Goal: Task Accomplishment & Management: Manage account settings

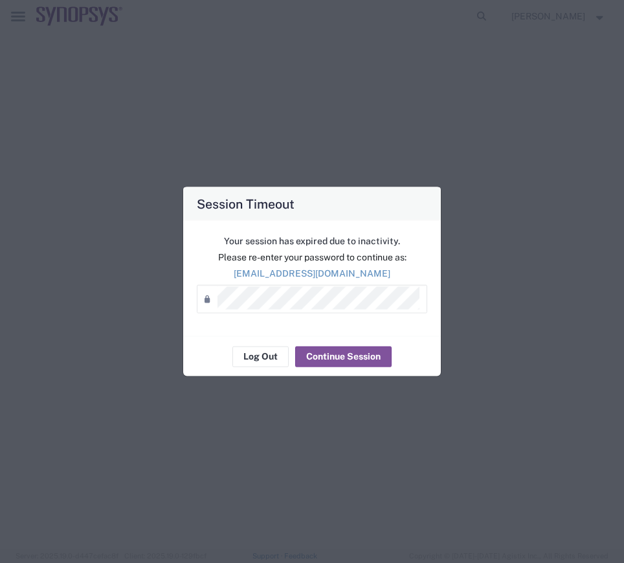
select select "CBOX"
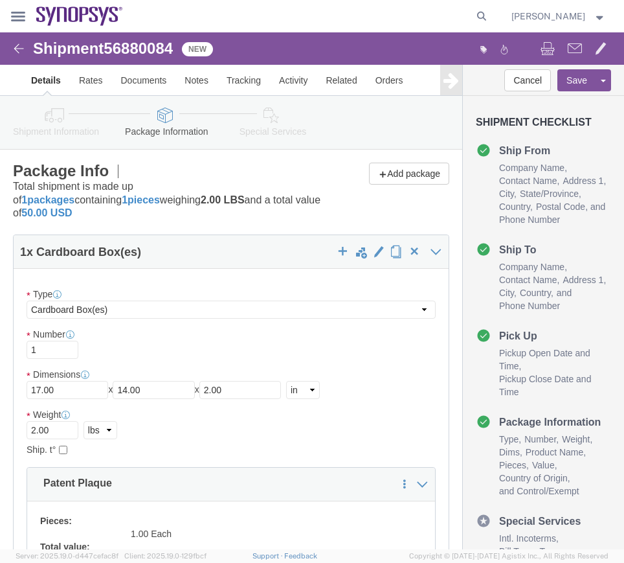
click at [21, 16] on icon at bounding box center [18, 17] width 14 height 10
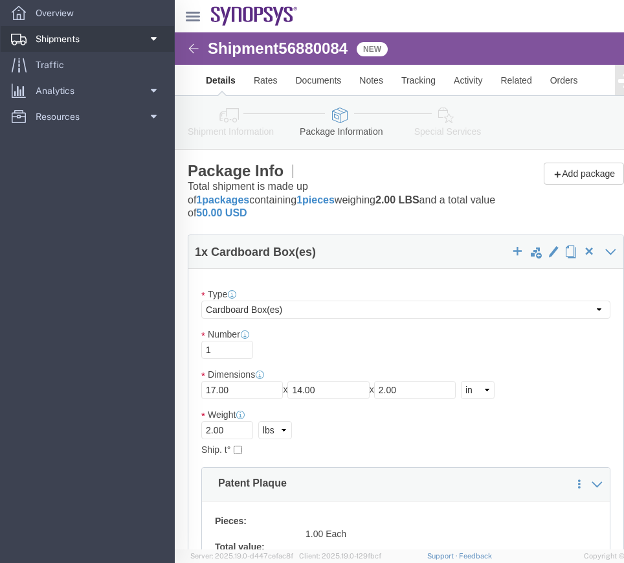
click at [111, 32] on link "Shipments" at bounding box center [88, 39] width 174 height 26
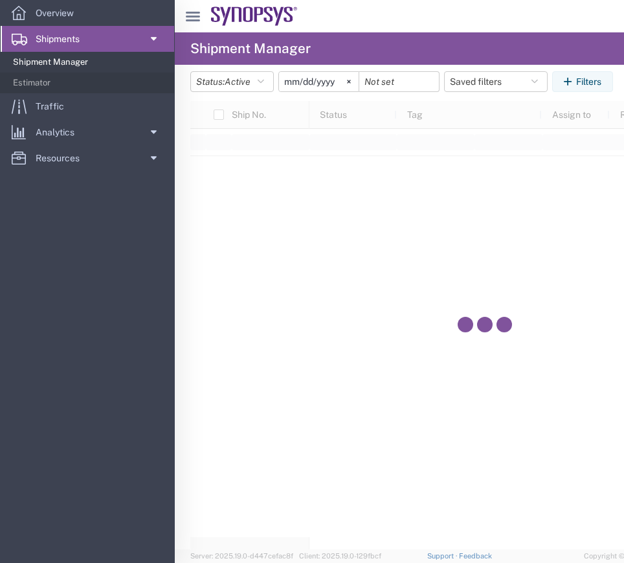
click at [77, 63] on span "Shipment Manager" at bounding box center [89, 62] width 152 height 26
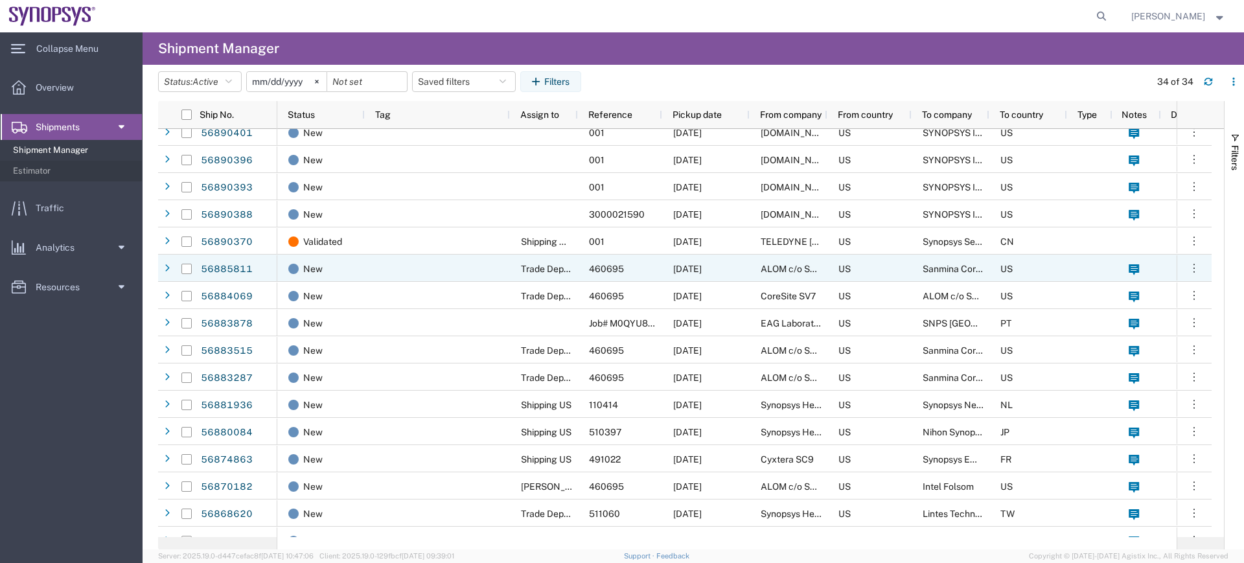
scroll to position [159, 0]
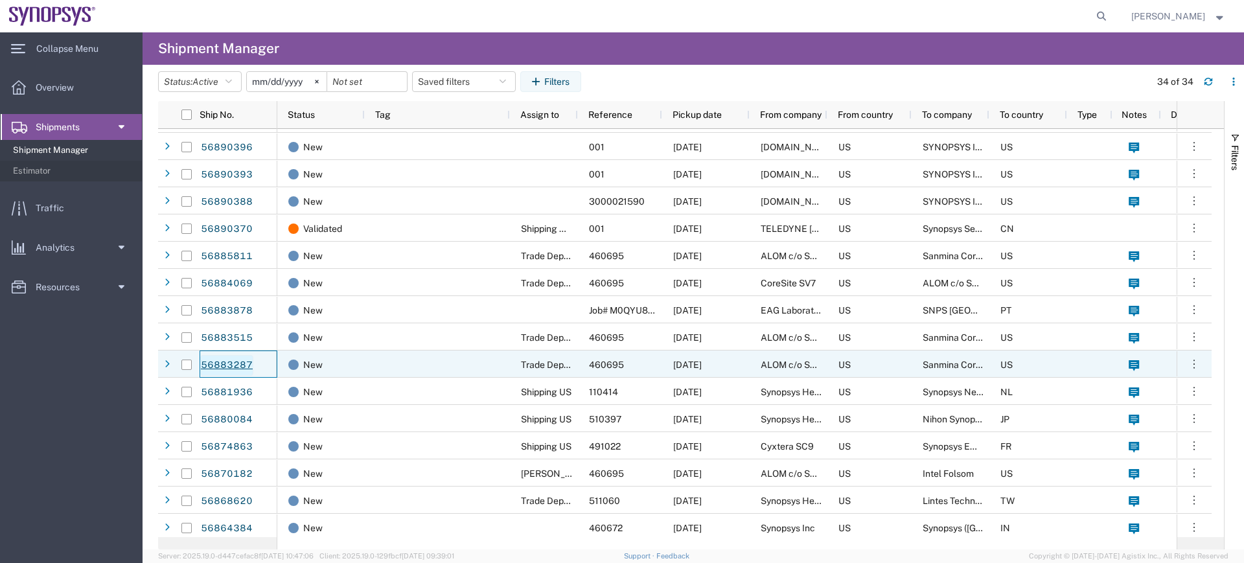
click at [234, 362] on link "56883287" at bounding box center [226, 365] width 53 height 21
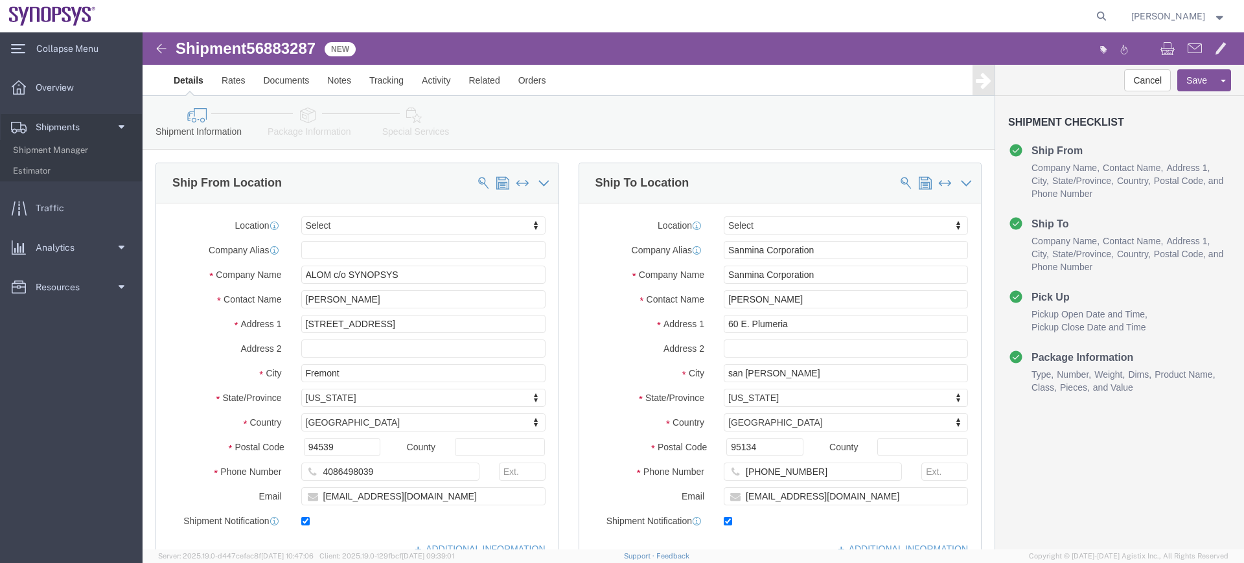
select select
click icon
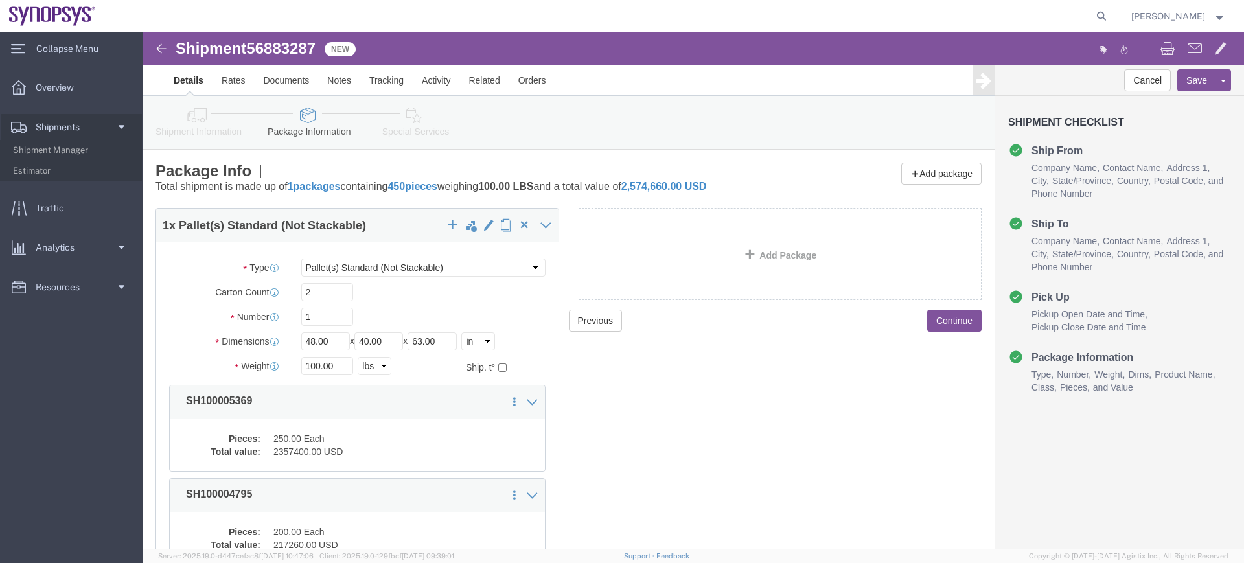
scroll to position [131, 0]
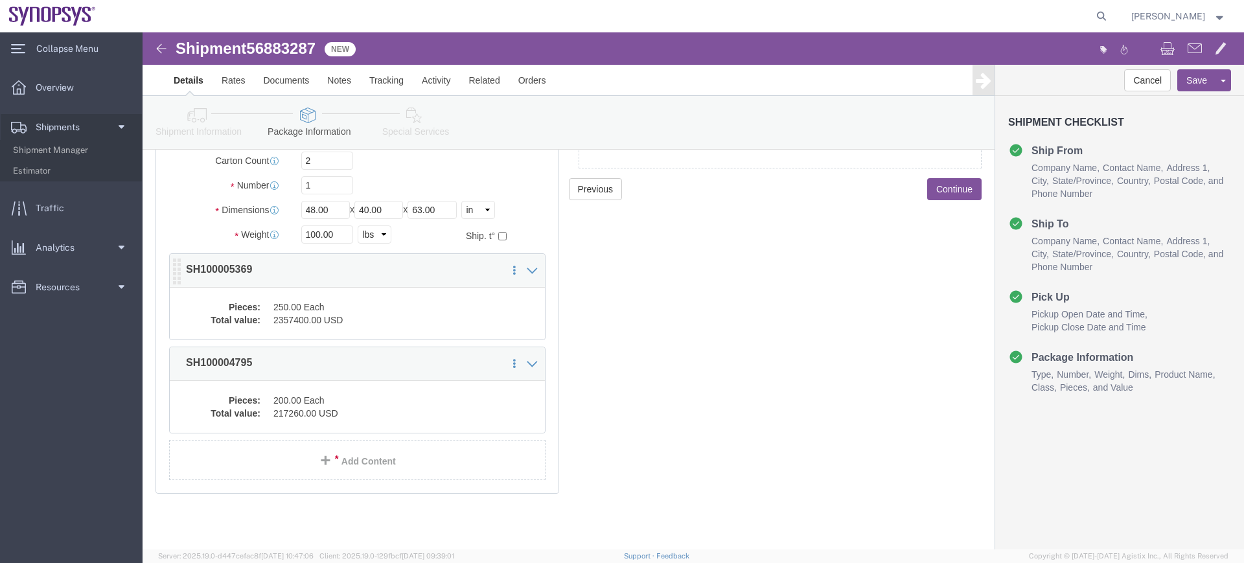
click dd "250.00 Each"
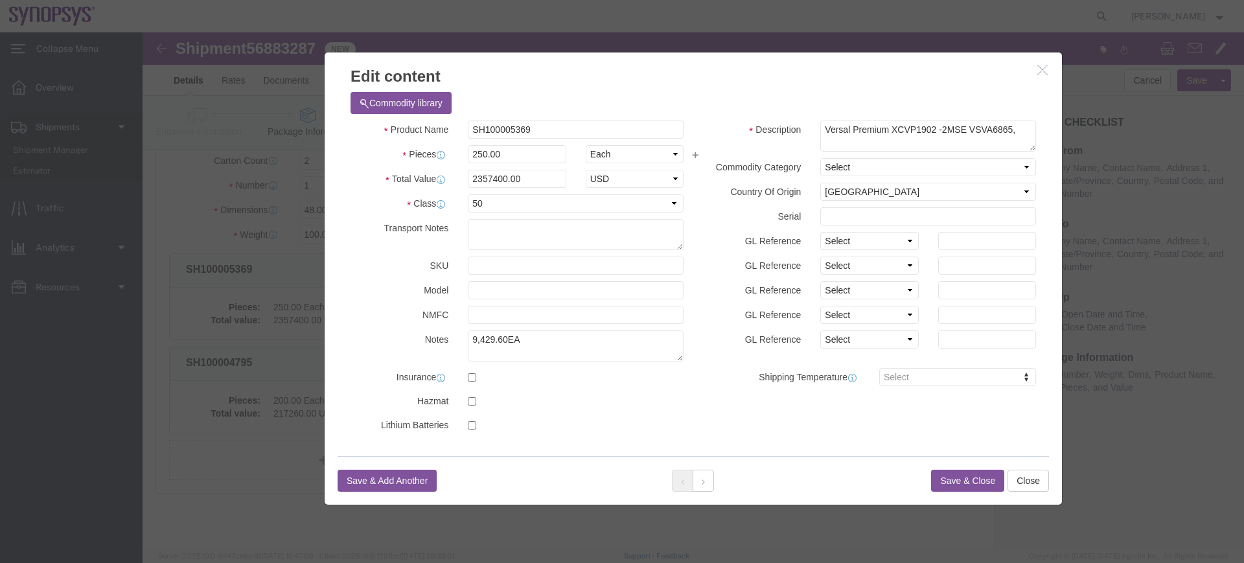
scroll to position [0, 0]
click icon "button"
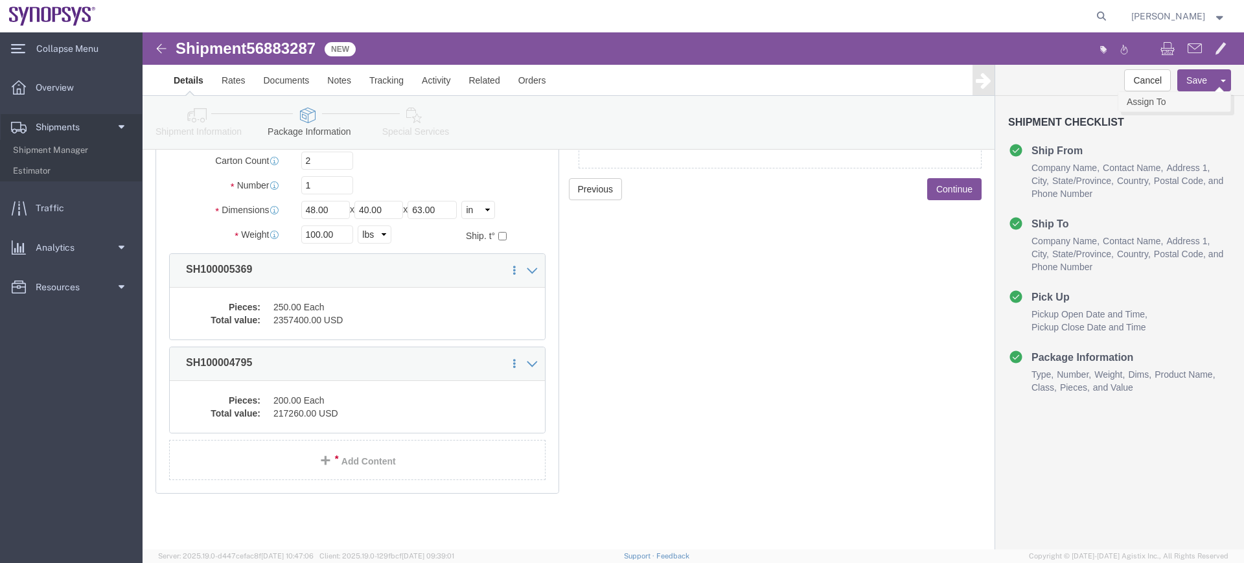
click link "Assign To"
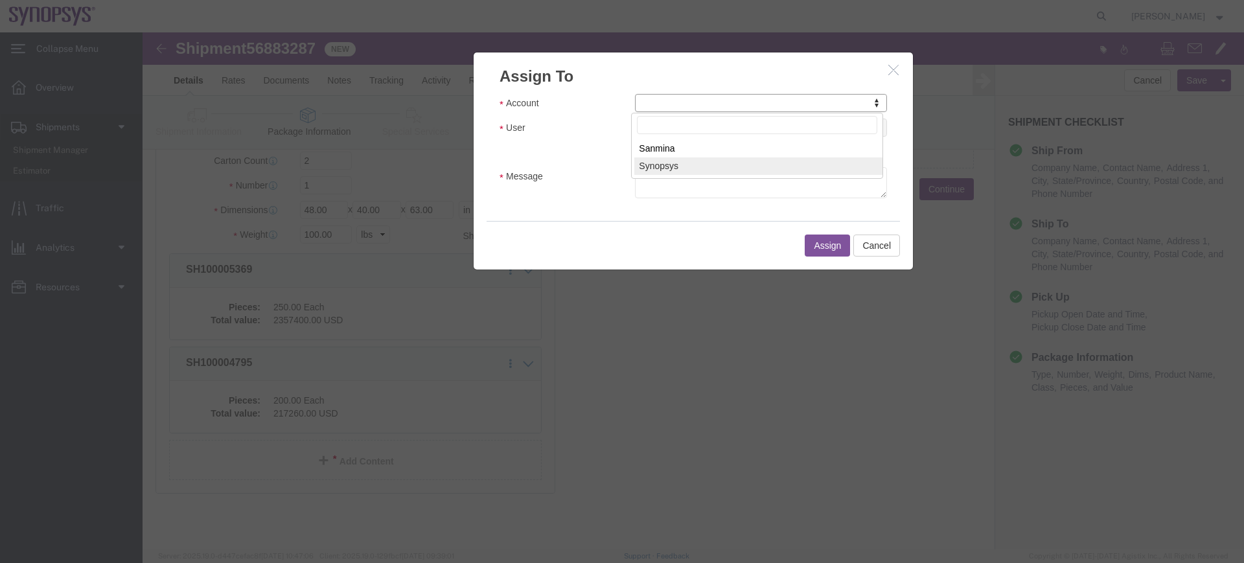
select select "117156"
select select
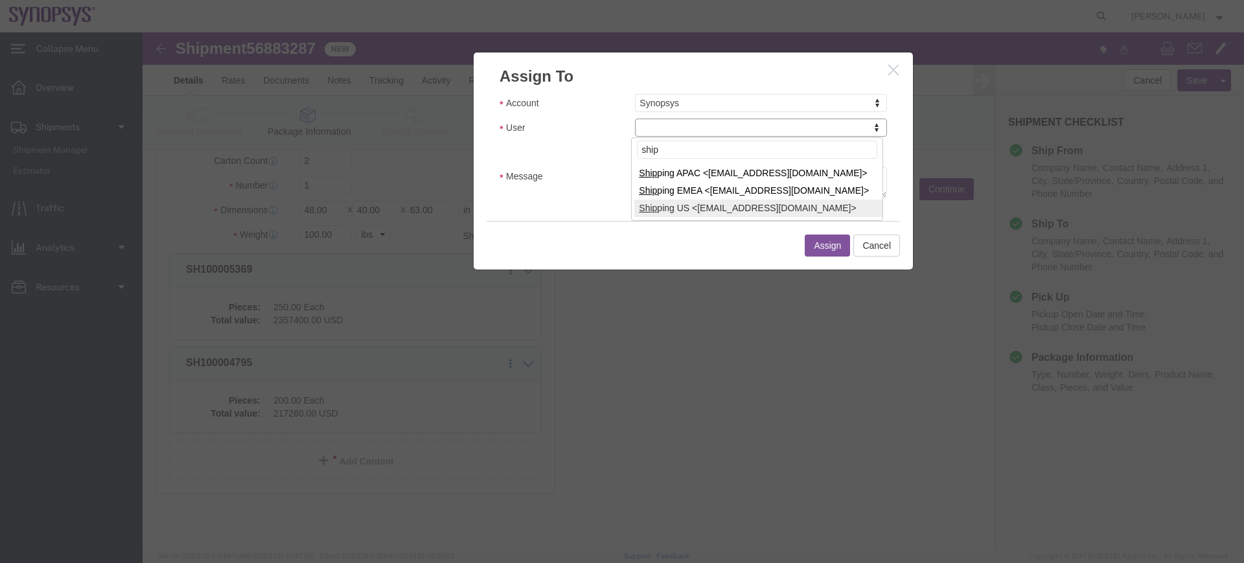
type input "ship"
select select "100122"
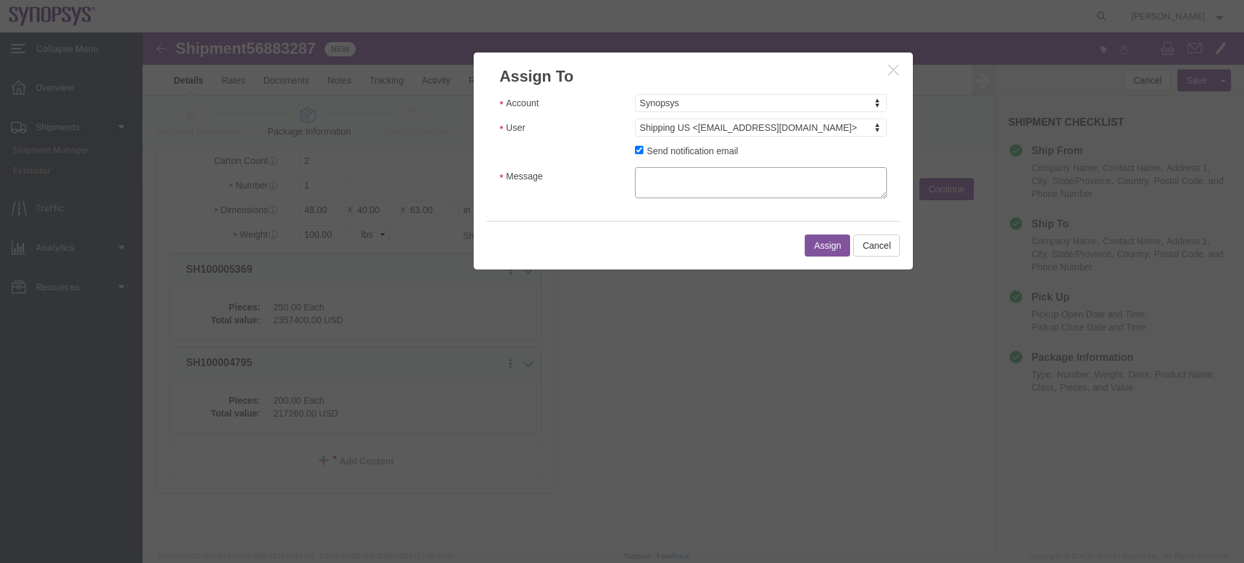
click textarea "Message"
type textarea "a"
click button "Assign"
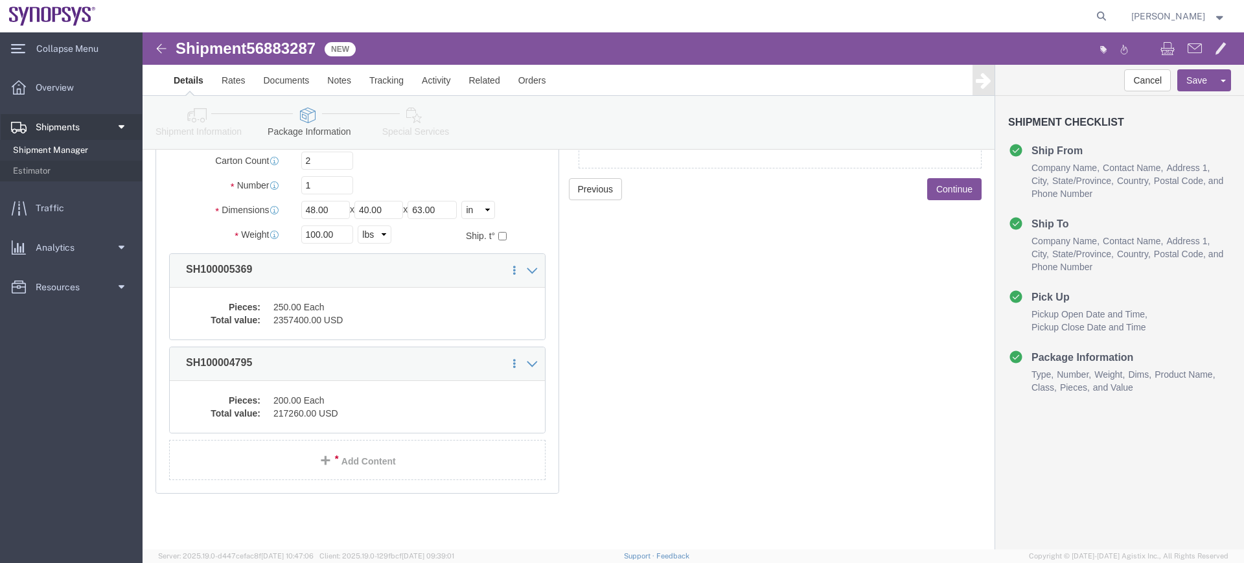
click at [75, 148] on span "Shipment Manager" at bounding box center [73, 150] width 120 height 26
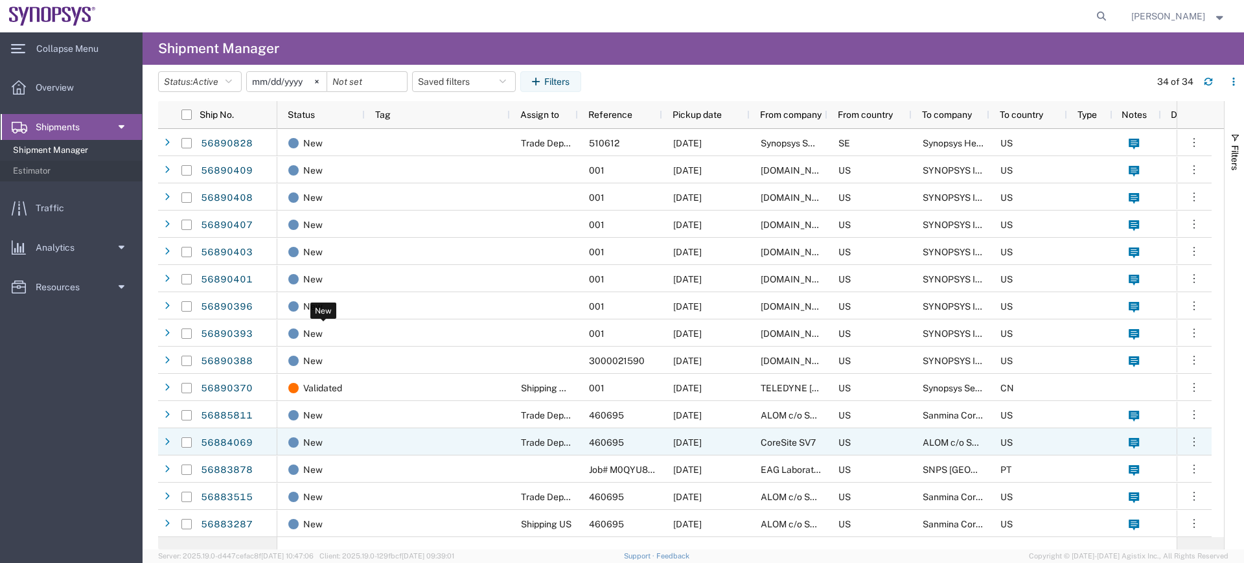
scroll to position [110, 0]
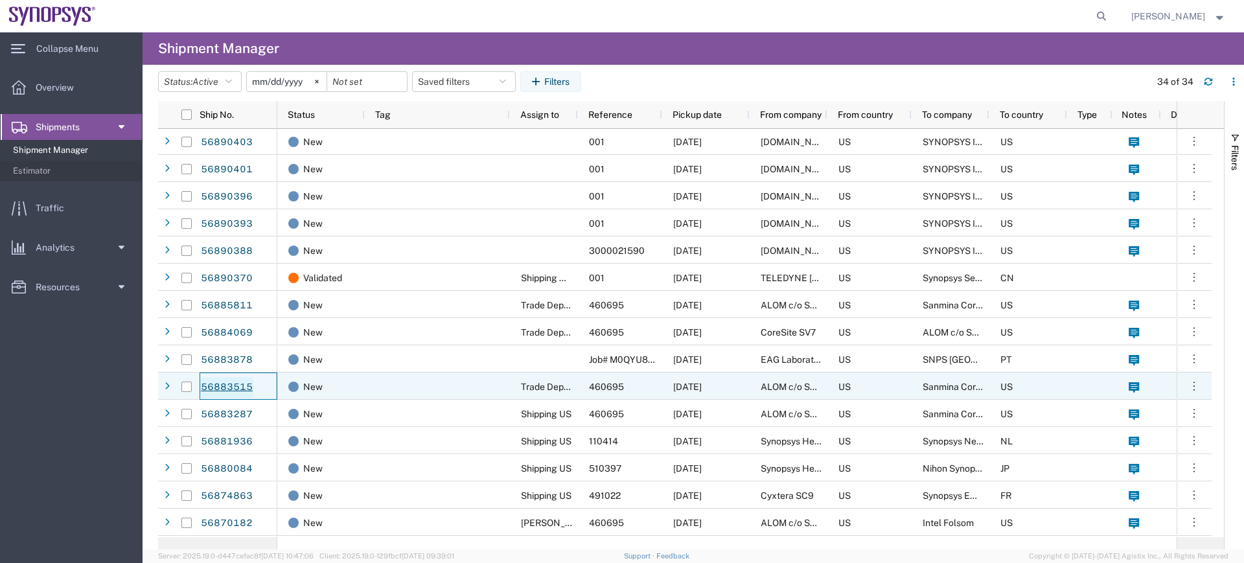
click at [248, 382] on link "56883515" at bounding box center [226, 387] width 53 height 21
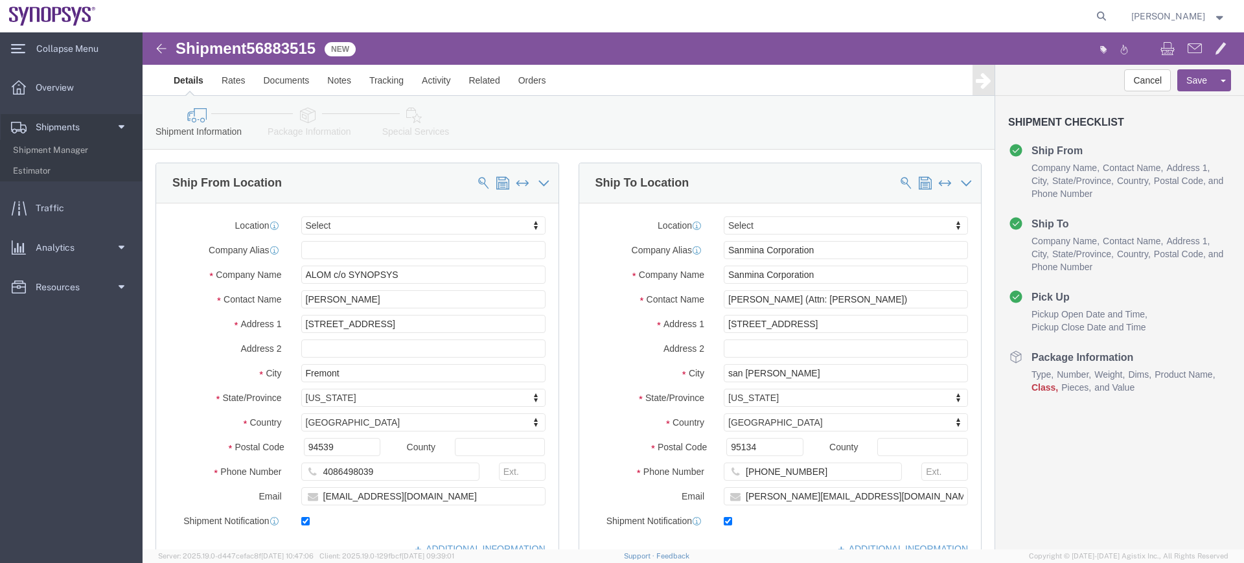
select select
click link "Assign To"
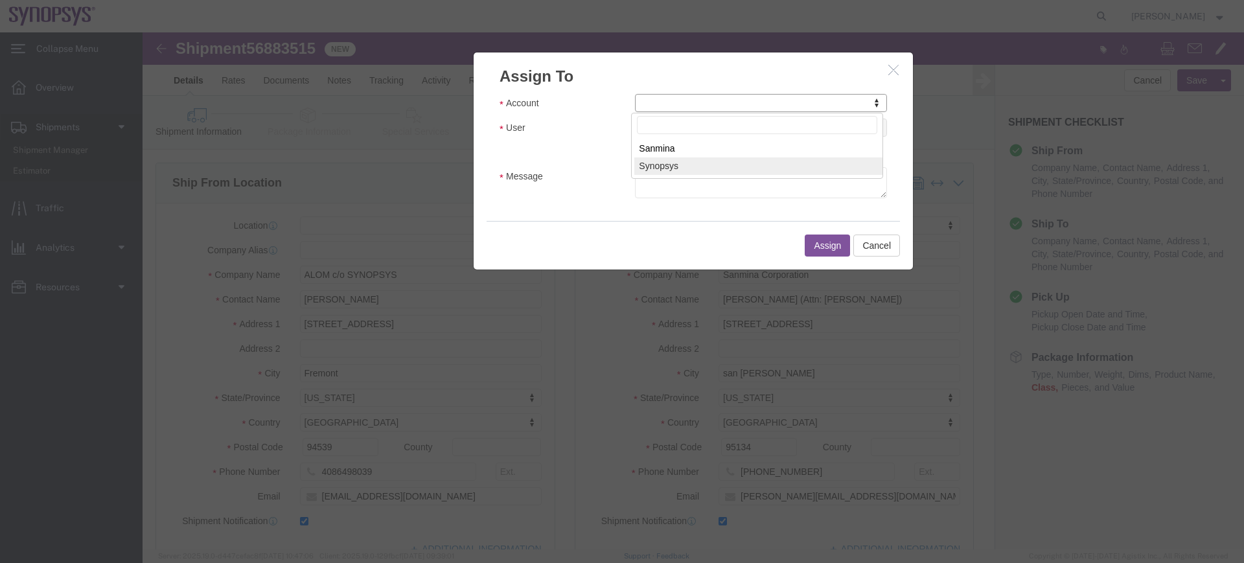
select select "117156"
select select
drag, startPoint x: 743, startPoint y: 131, endPoint x: 602, endPoint y: 98, distance: 144.9
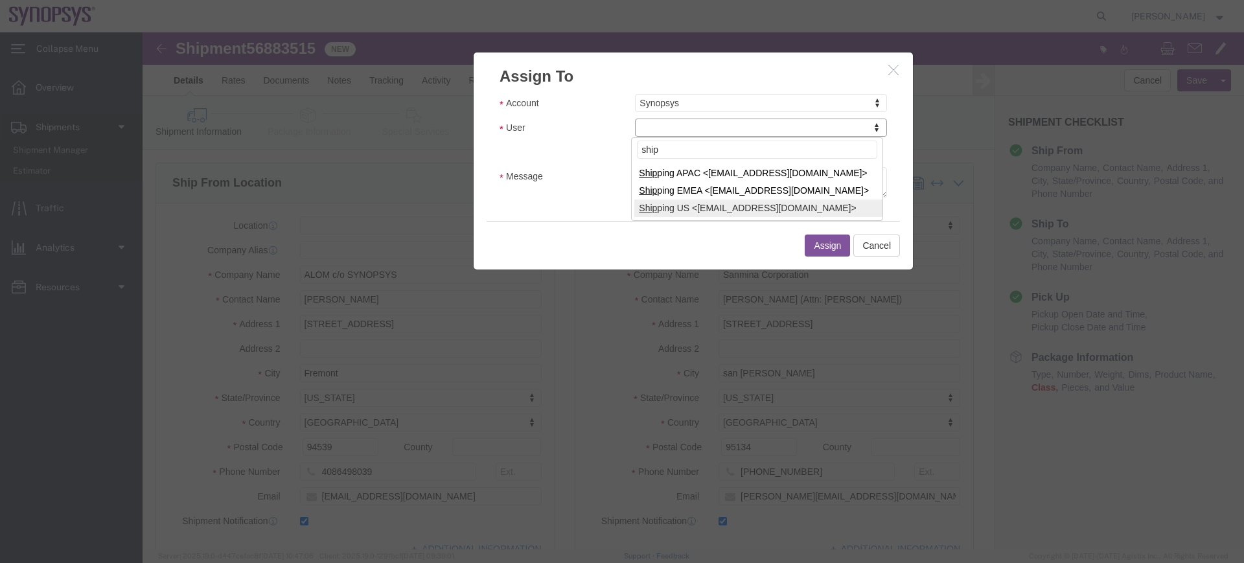
type input "ship"
select select "100122"
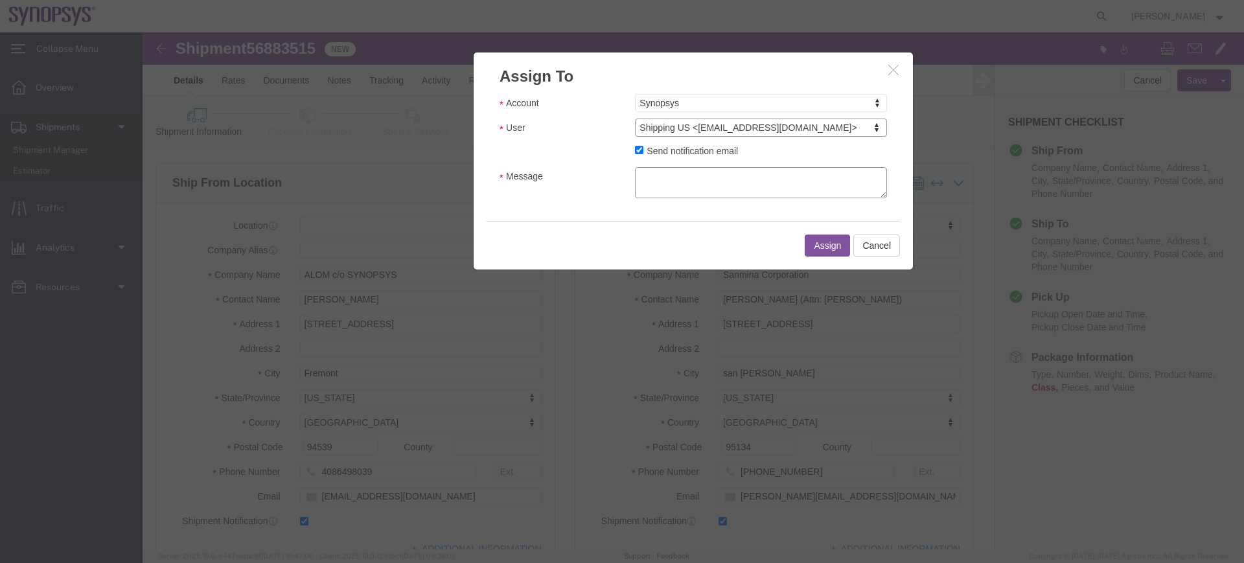
click textarea "Message"
type textarea "a"
click button "Assign"
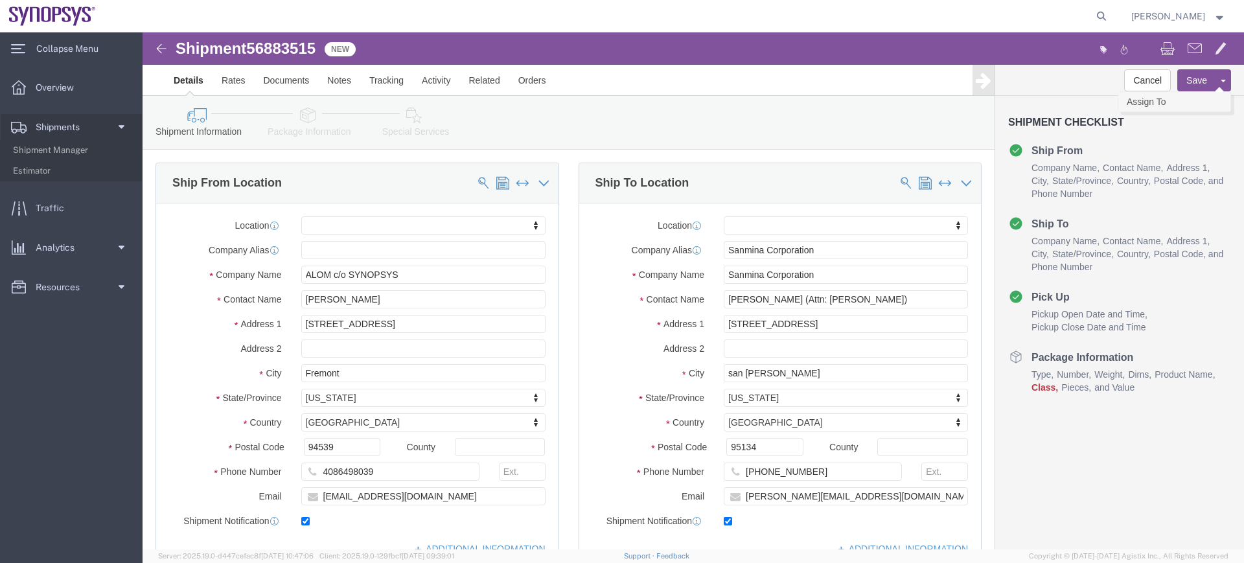
click link "Assign To"
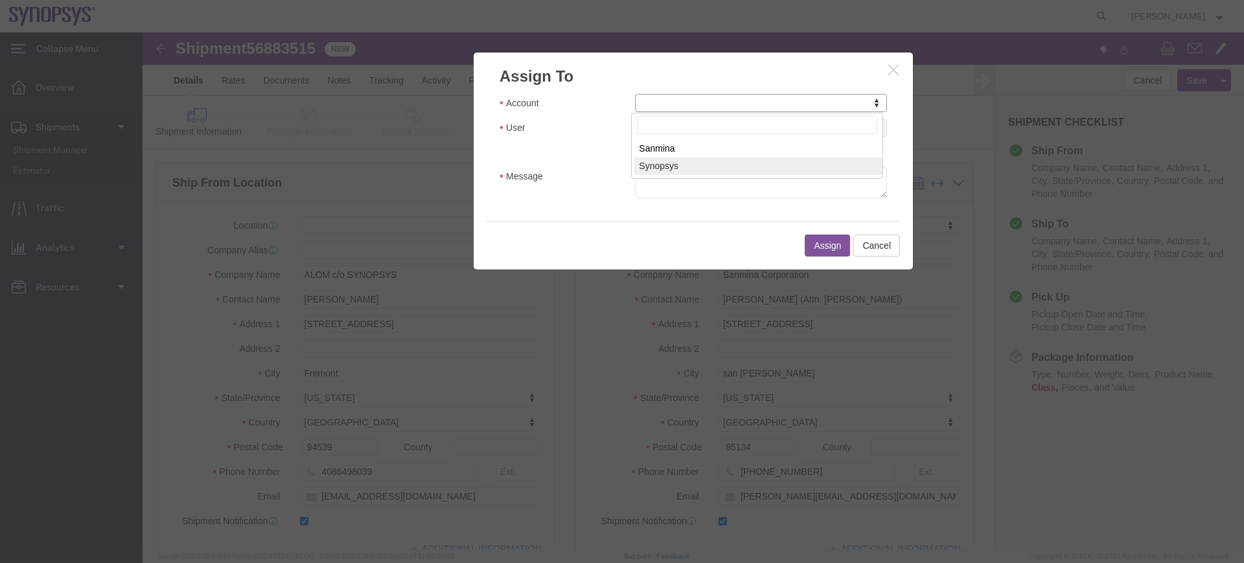
select select "117156"
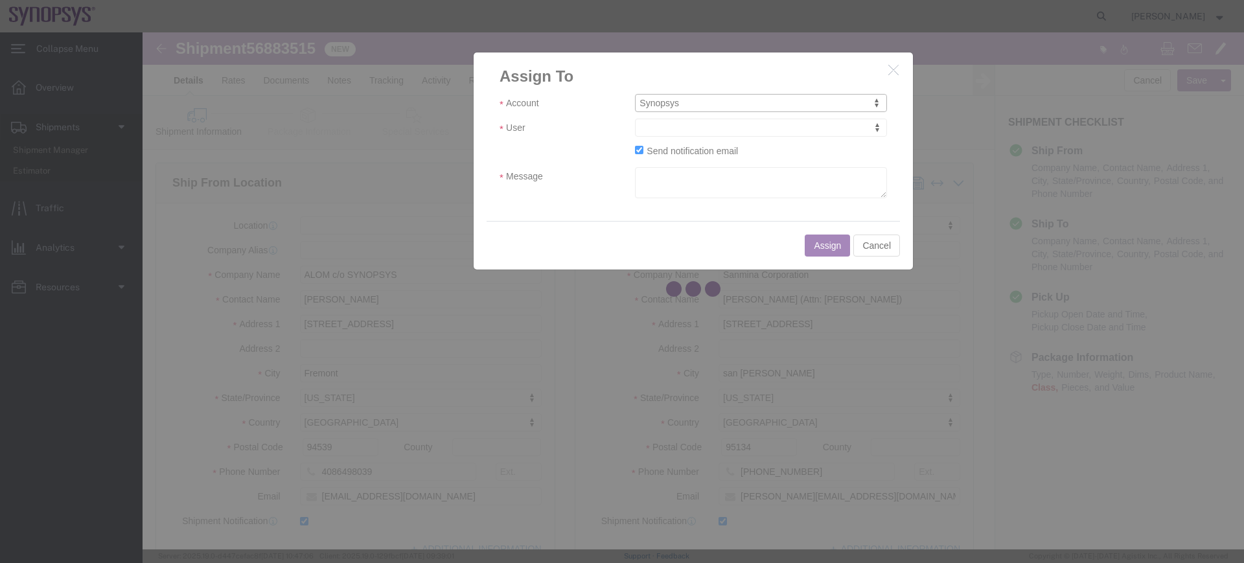
select select
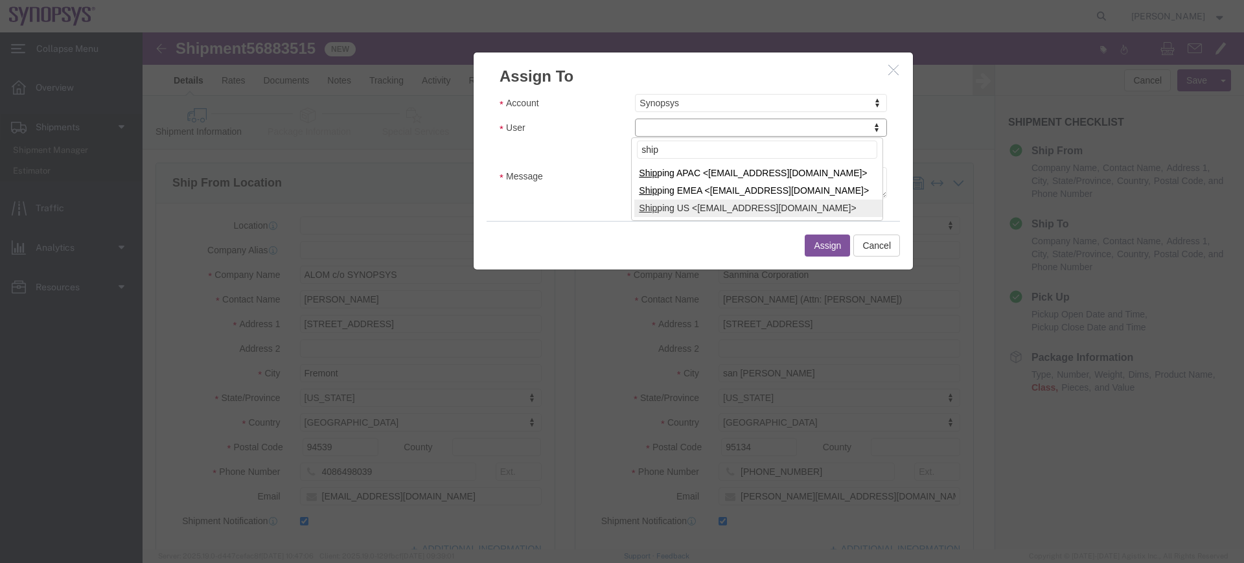
type input "ship"
select select "100122"
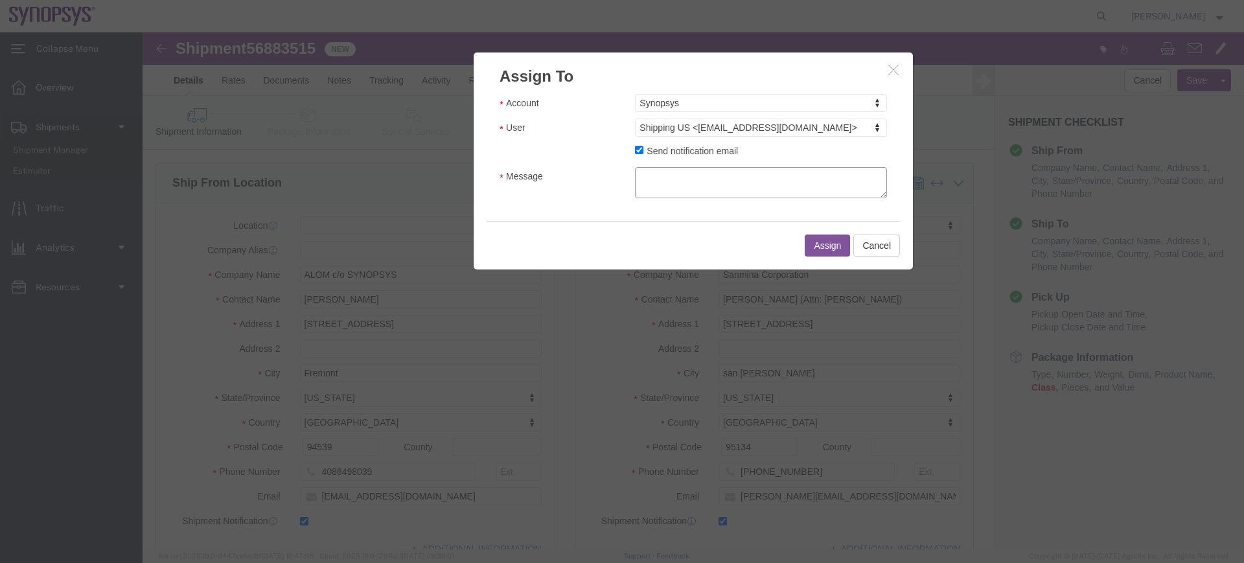
click textarea "Message"
type textarea "a"
click button "Assign"
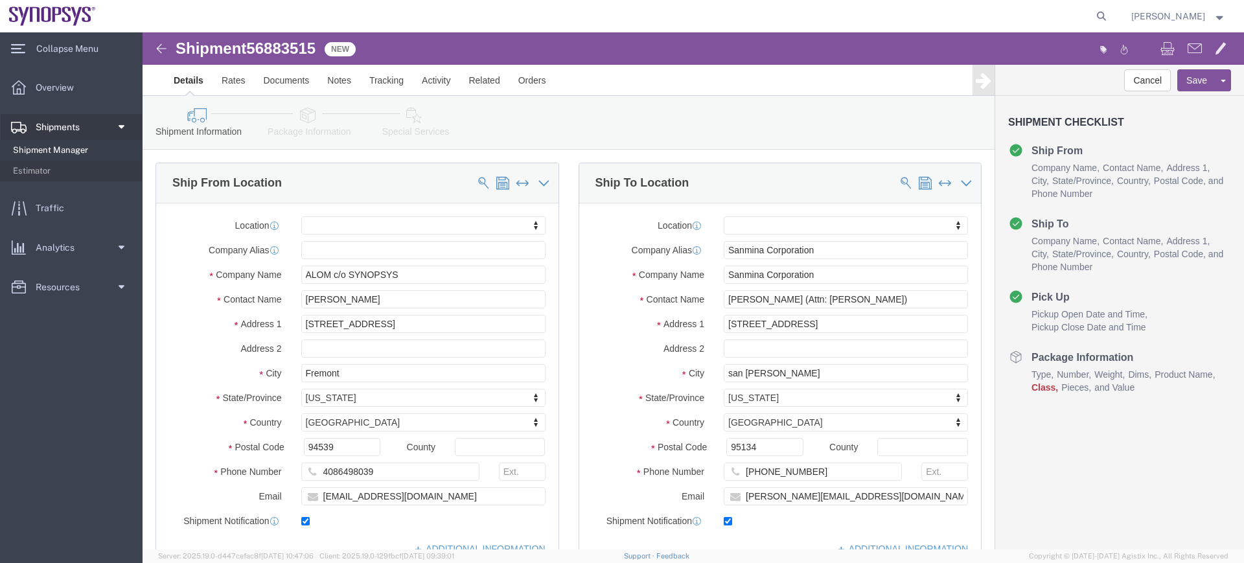
click at [73, 146] on span "Shipment Manager" at bounding box center [73, 150] width 120 height 26
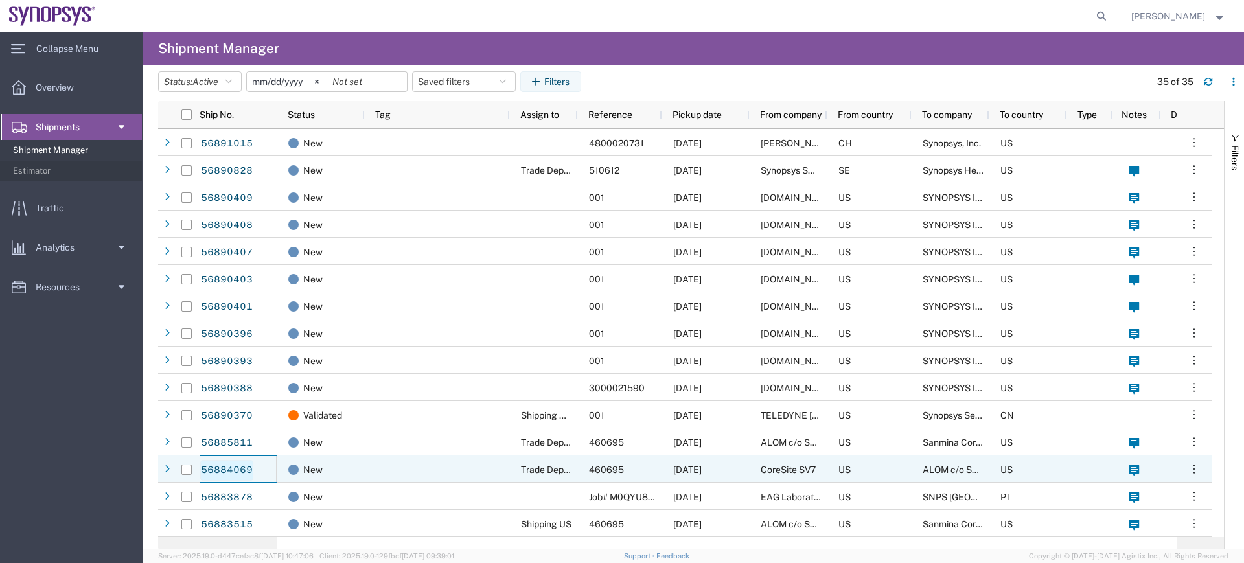
click at [230, 461] on link "56884069" at bounding box center [226, 470] width 53 height 21
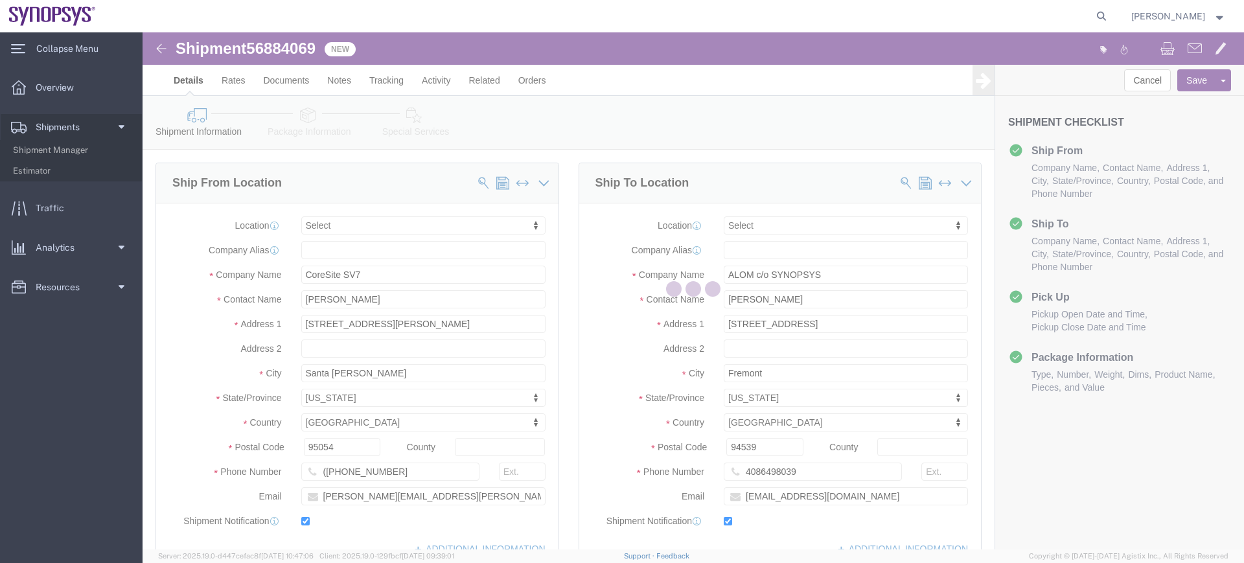
select select
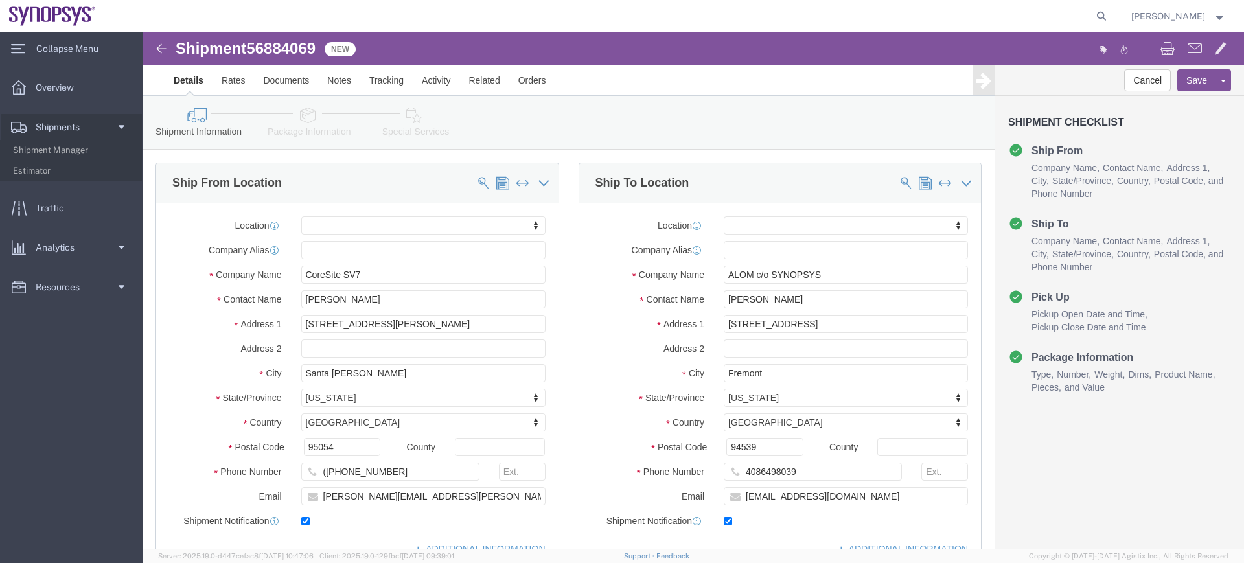
click link "Package Information"
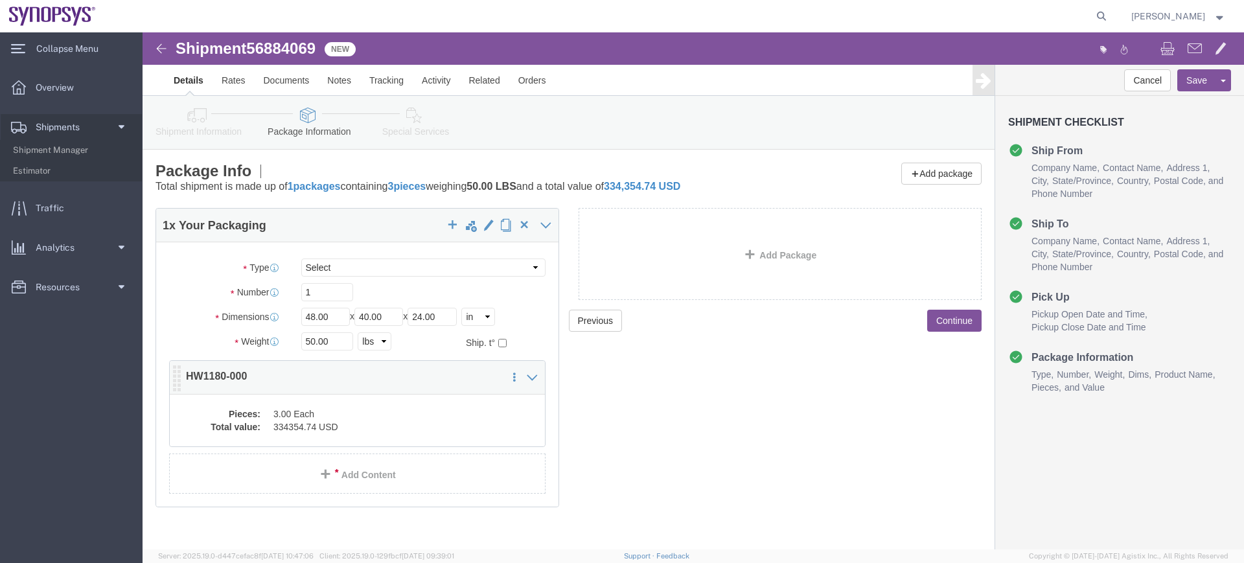
click dd "3.00 Each"
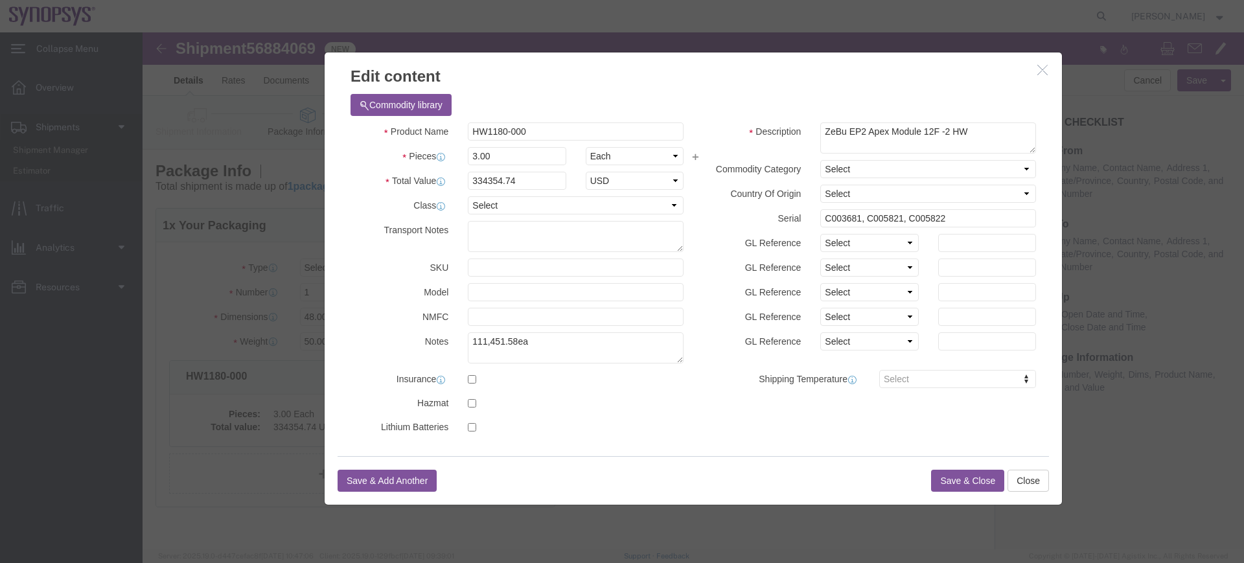
click icon "button"
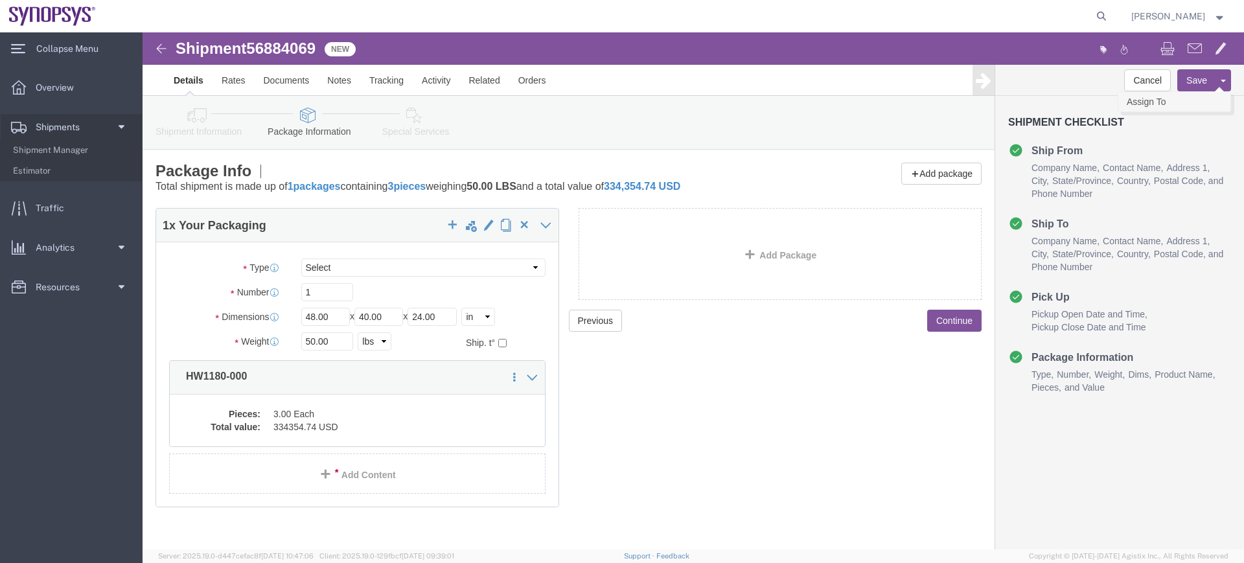
click link "Assign To"
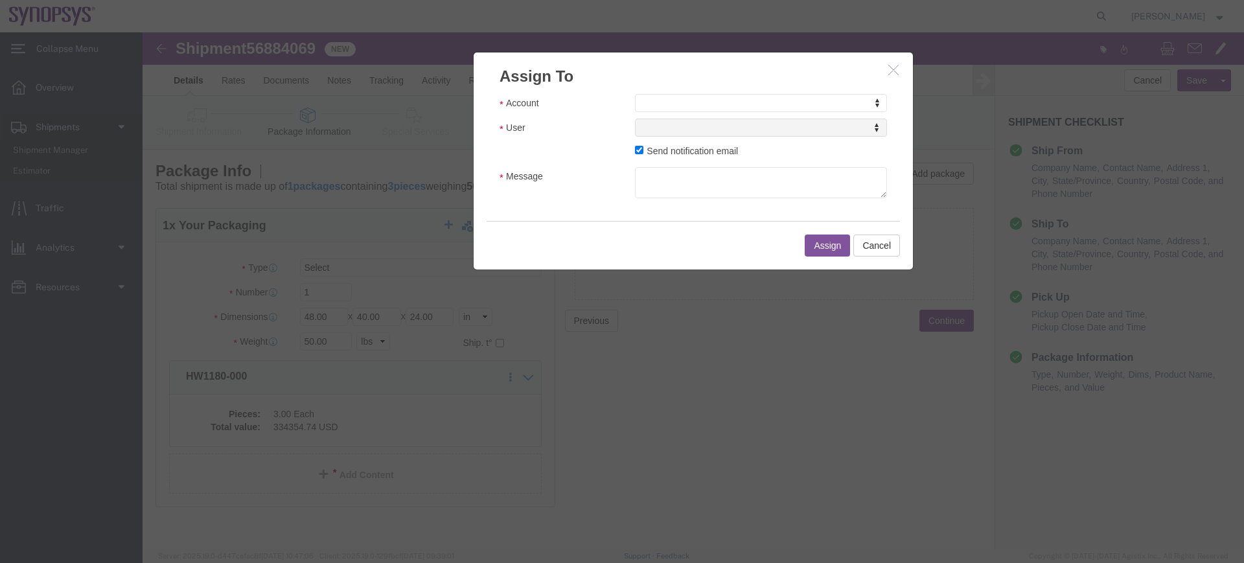
click div "Account Account Account Sanmina Synopsys User User User Send notification email…"
select select "117156"
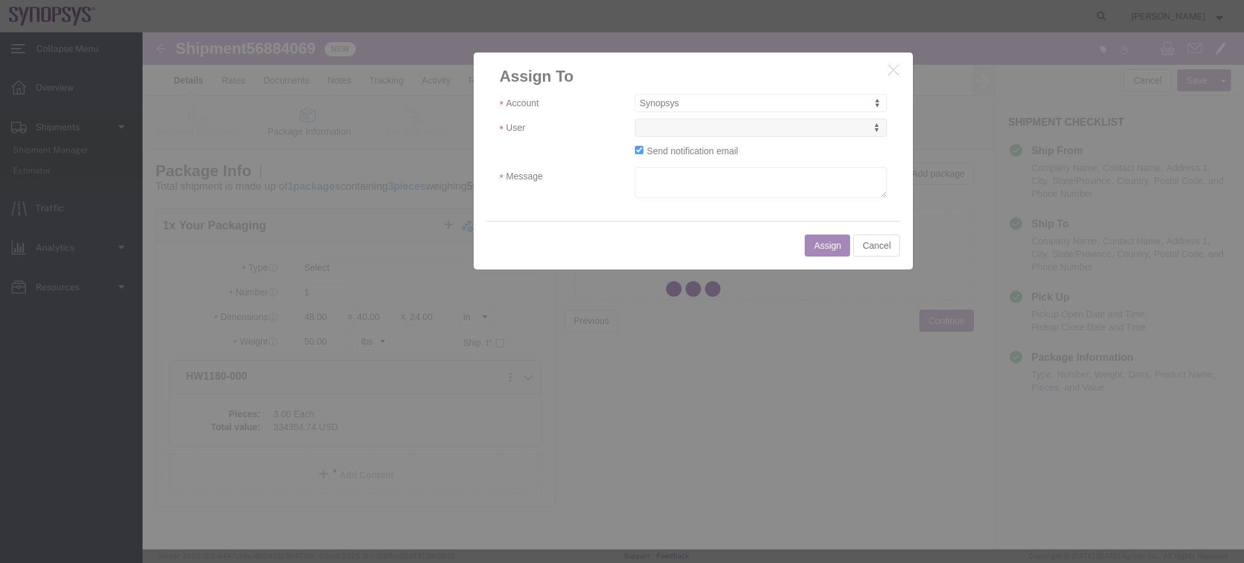
click at [624, 133] on div at bounding box center [692, 290] width 1101 height 517
select select
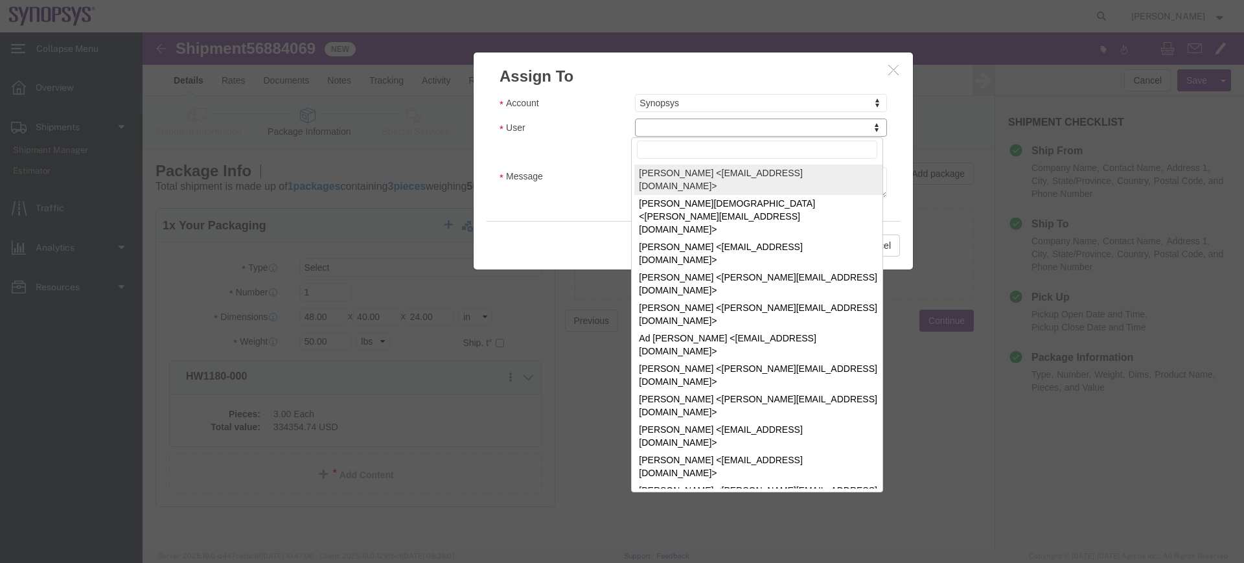
drag, startPoint x: 729, startPoint y: 133, endPoint x: 586, endPoint y: 100, distance: 146.8
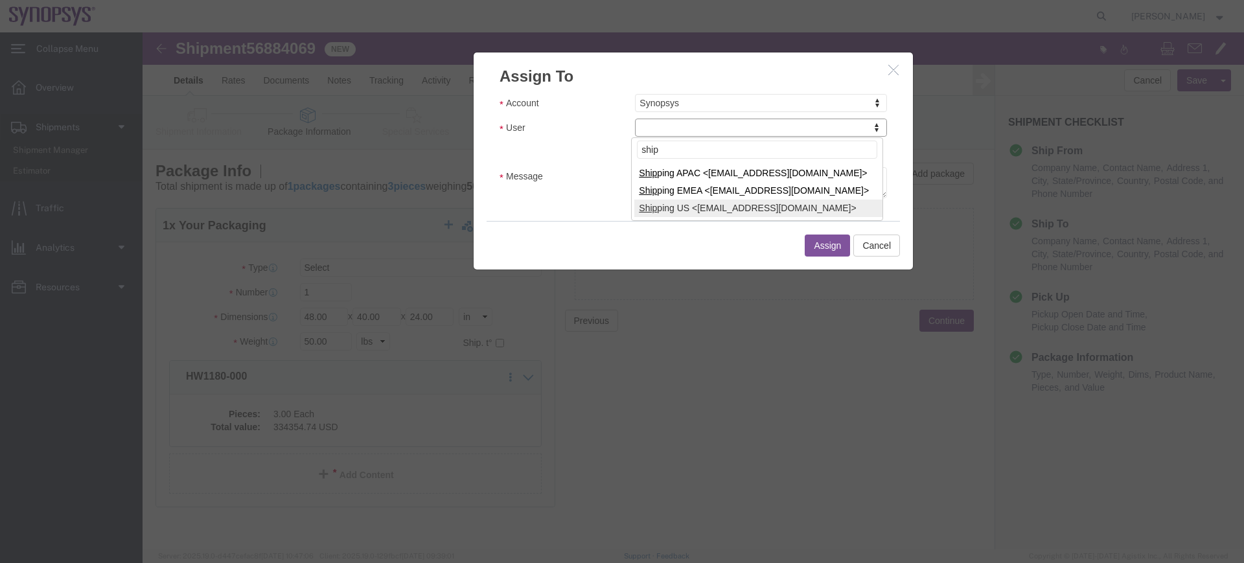
type input "ship"
select select "100122"
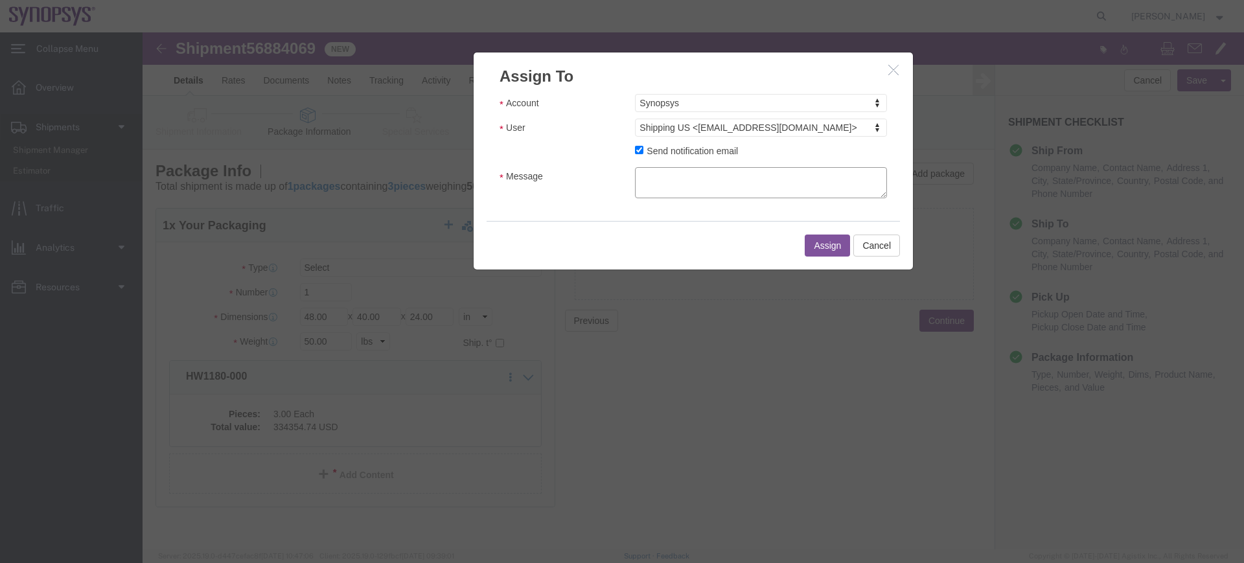
click textarea "Message"
type textarea "a"
click button "Assign"
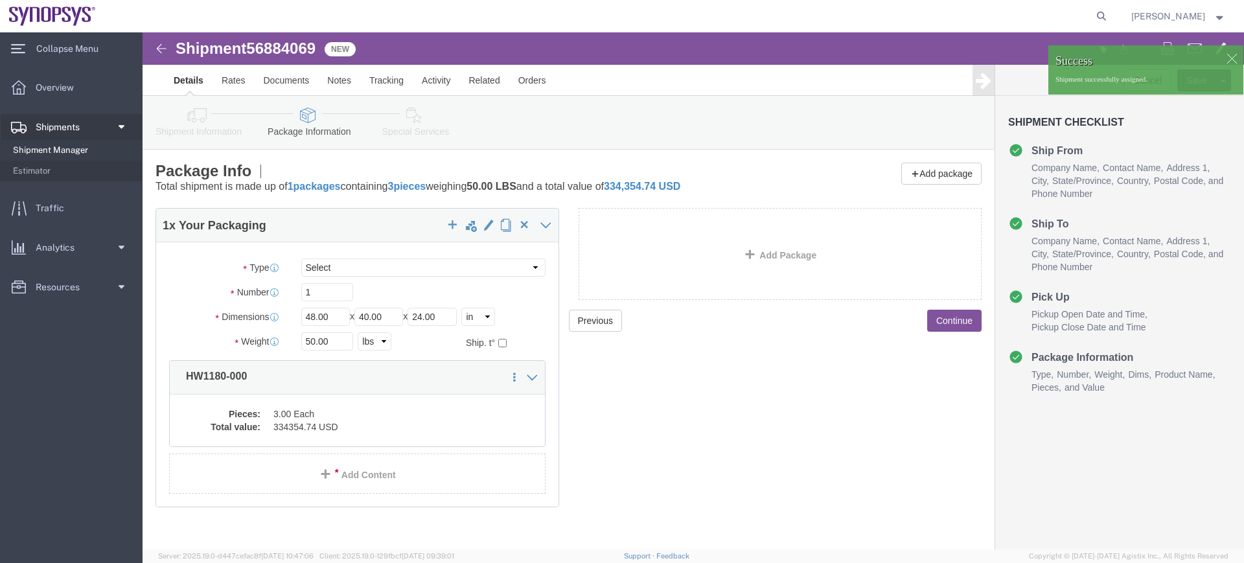
click at [58, 153] on span "Shipment Manager" at bounding box center [73, 150] width 120 height 26
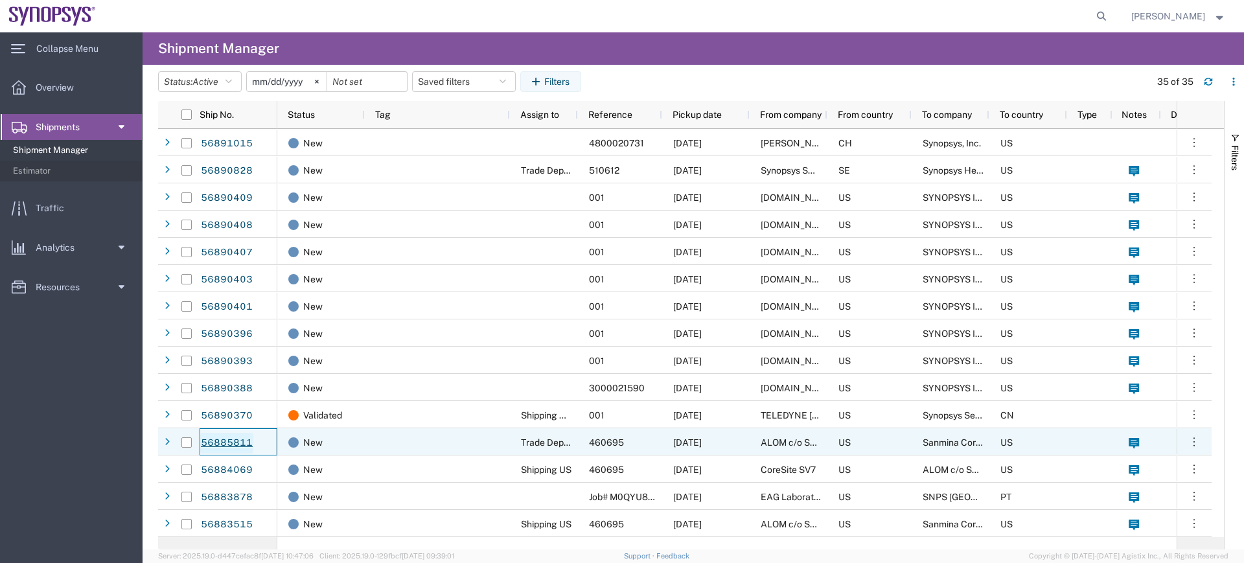
click at [228, 435] on link "56885811" at bounding box center [226, 443] width 53 height 21
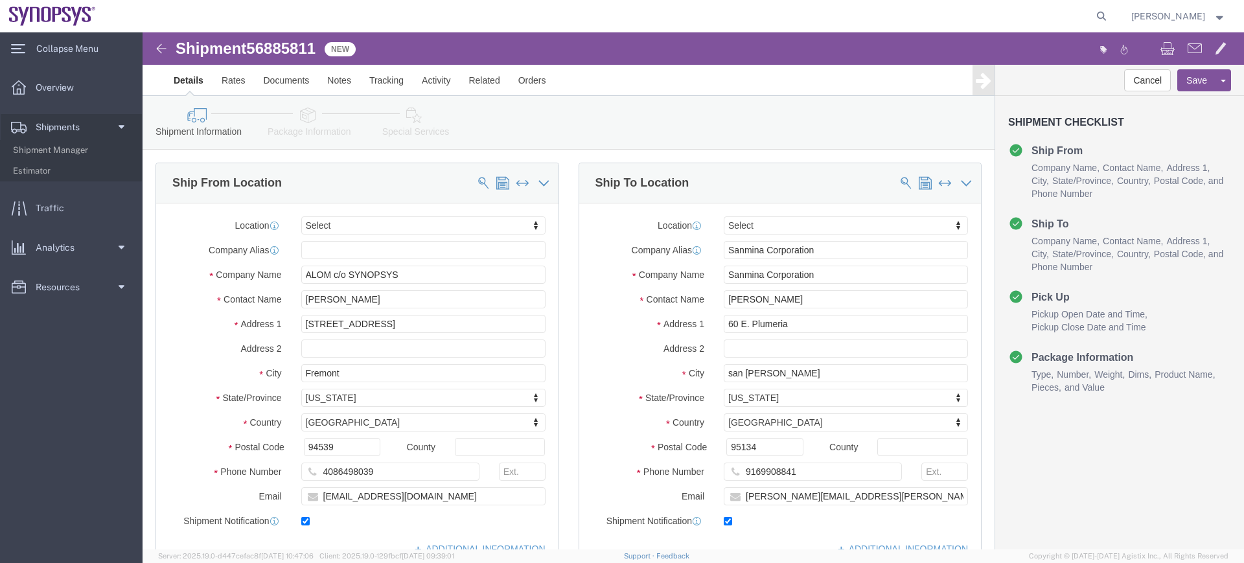
select select
click link "Assign To"
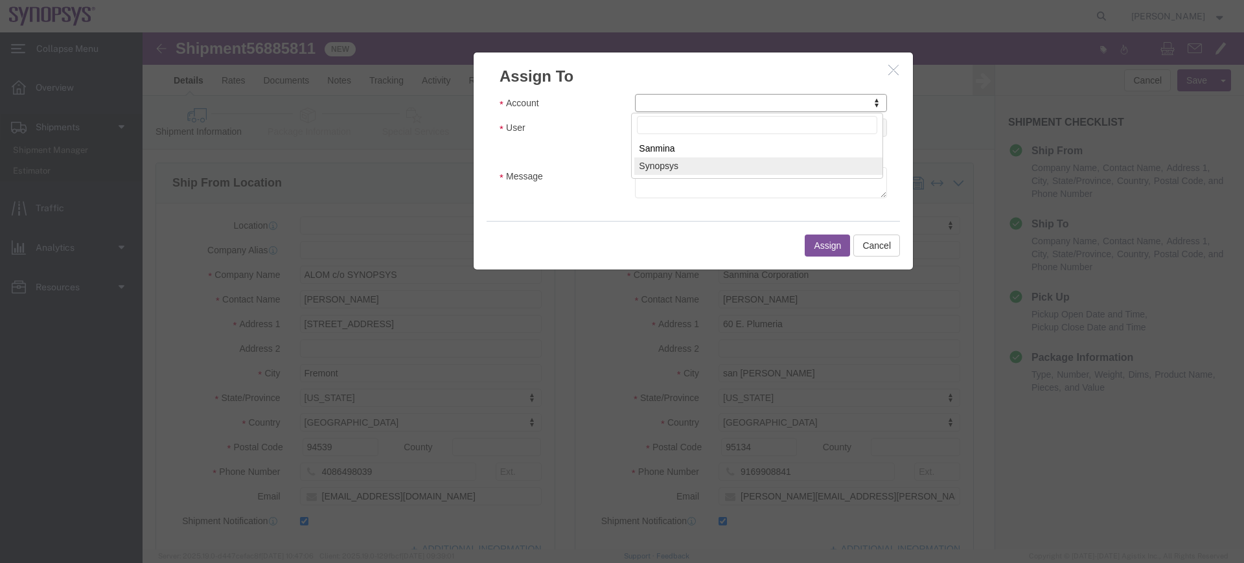
select select "117156"
select select
type input "s"
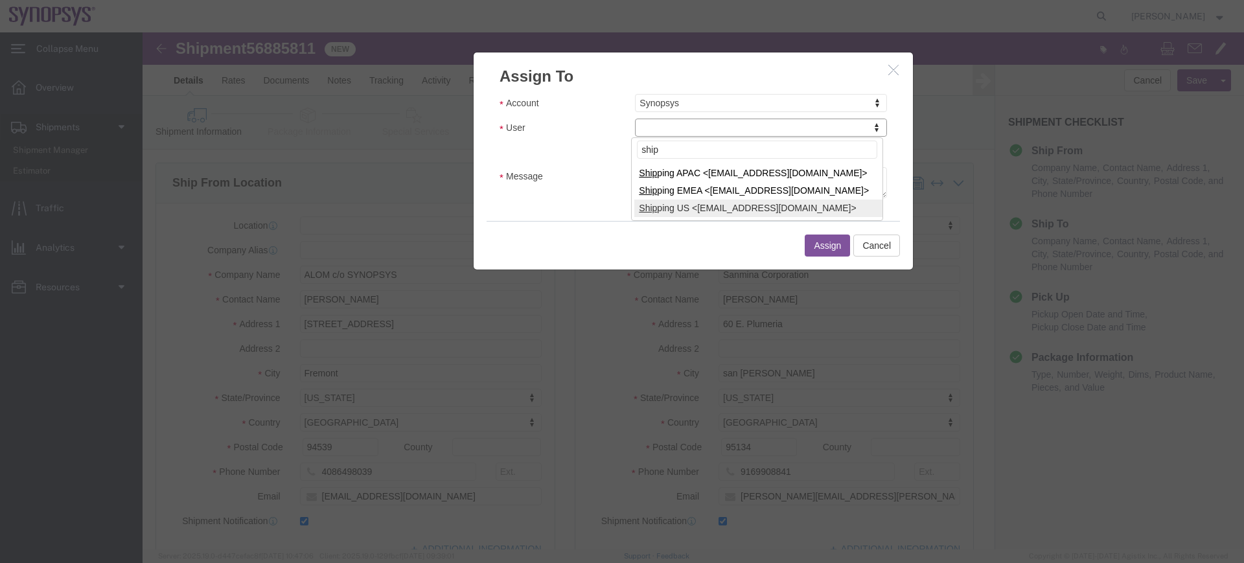
type input "ship"
select select "100122"
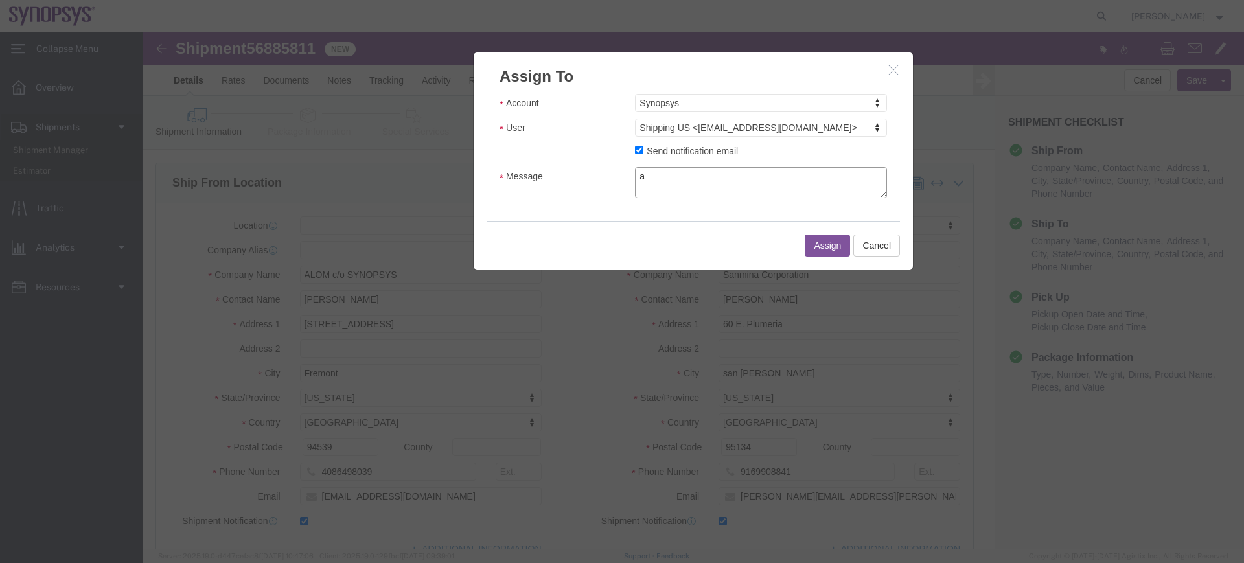
click textarea "a"
type textarea "a"
click button "Assign"
